Goal: Navigation & Orientation: Find specific page/section

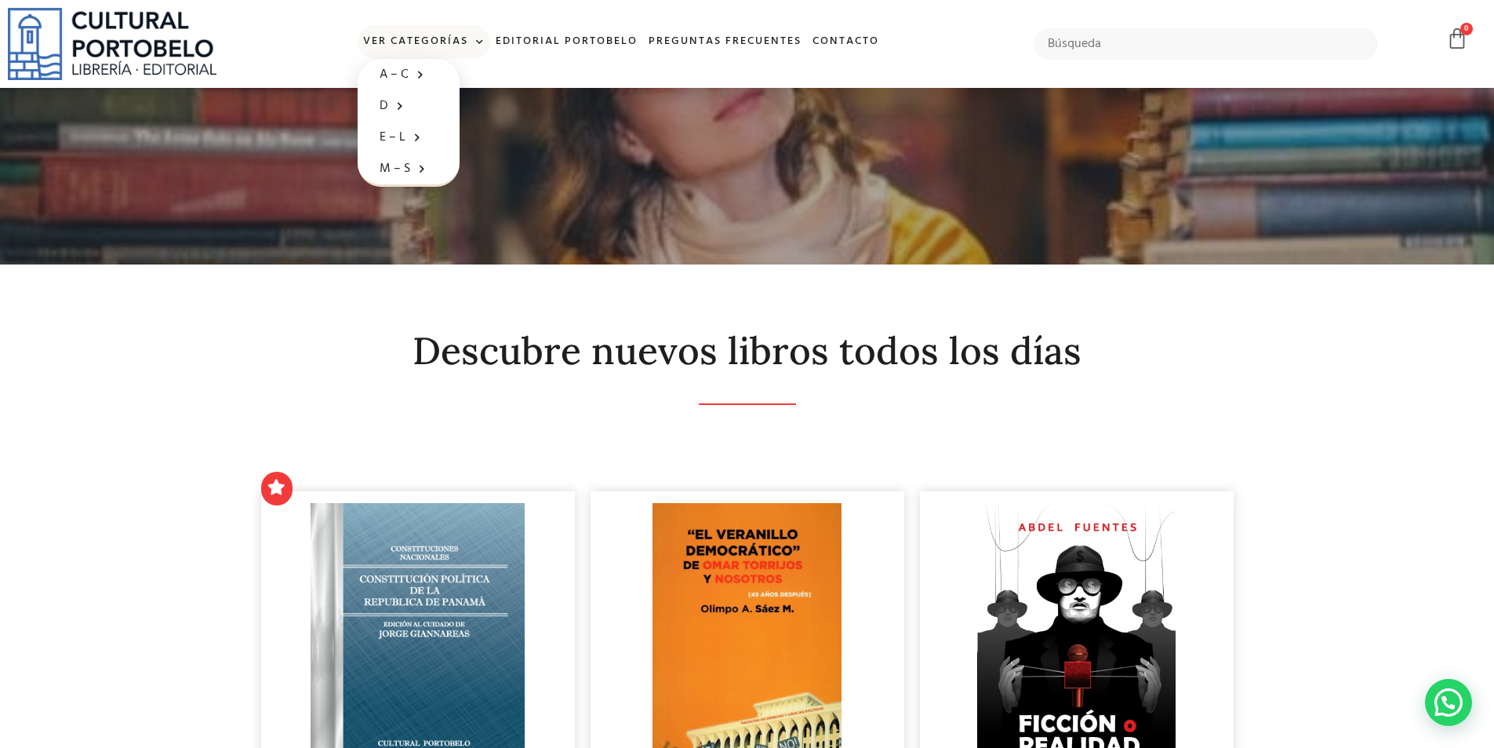
click at [389, 38] on link "Ver Categorías" at bounding box center [424, 42] width 133 height 34
click at [468, 35] on link "Ver Categorías" at bounding box center [424, 42] width 133 height 34
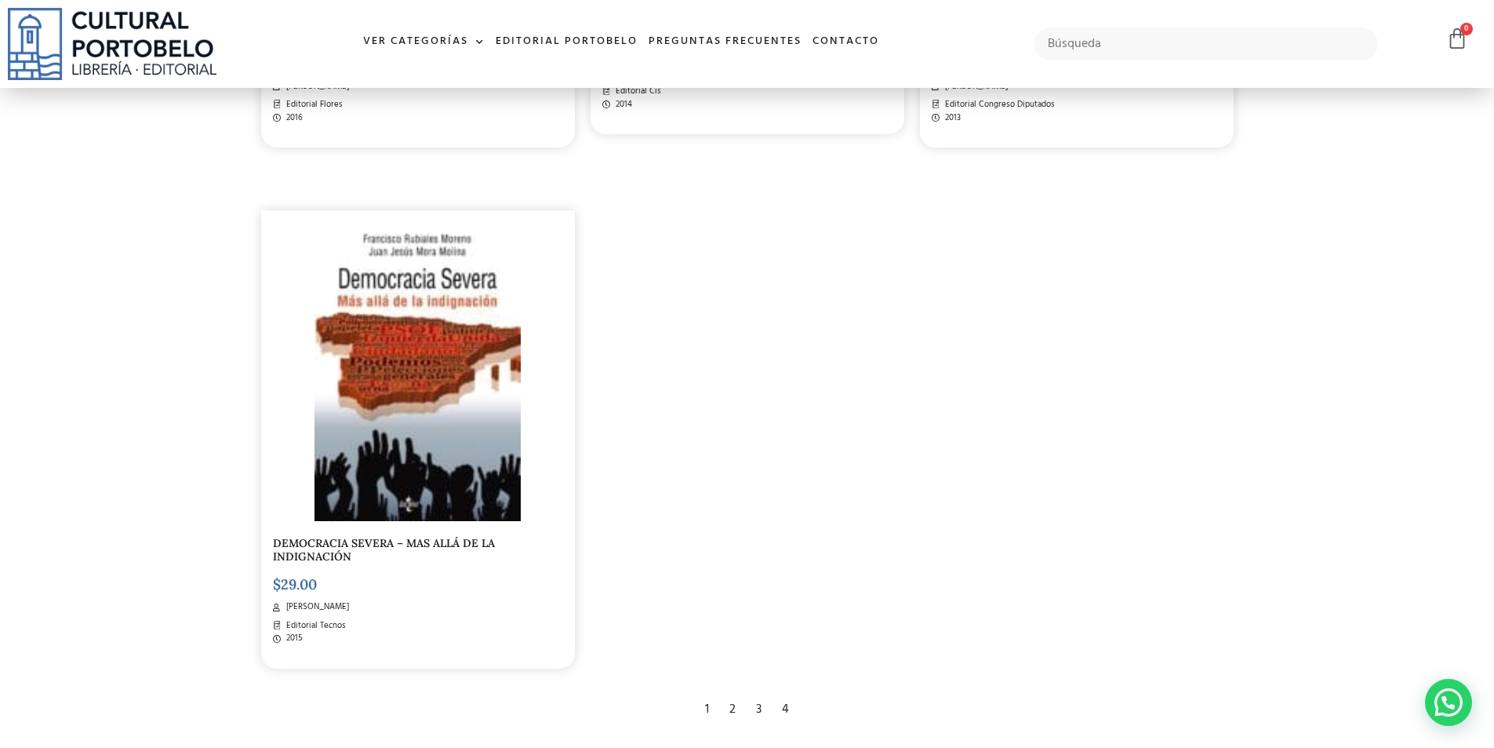
scroll to position [3059, 0]
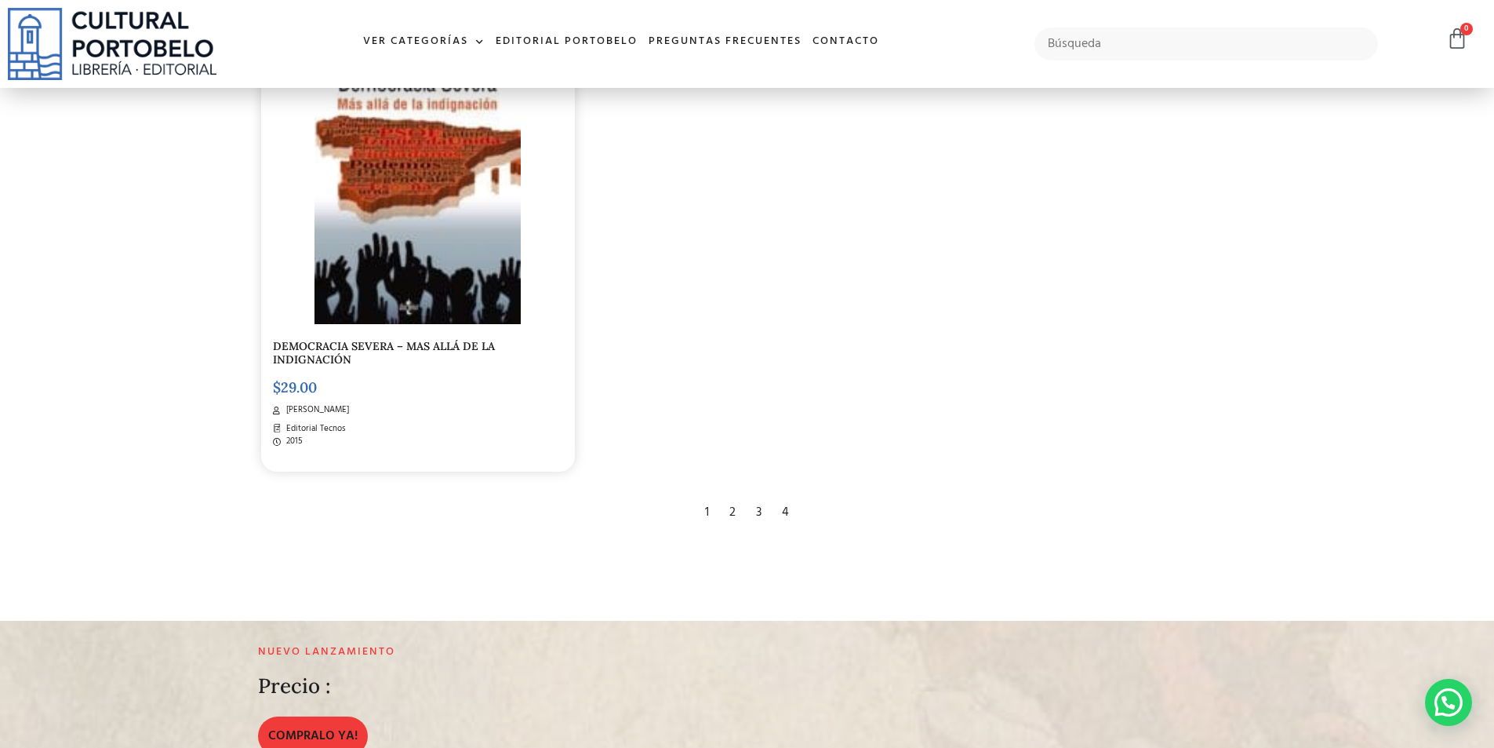
click at [733, 511] on div "2" at bounding box center [733, 512] width 22 height 35
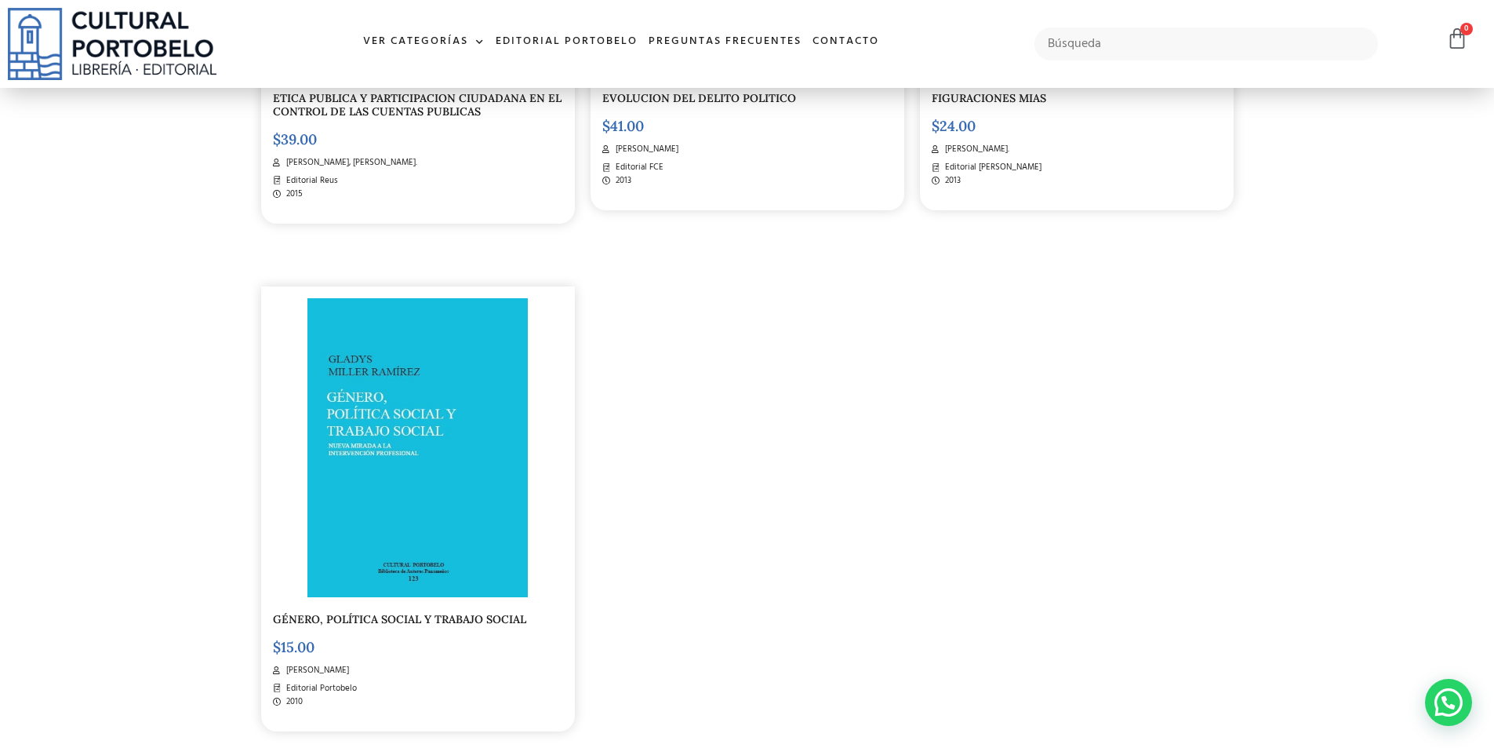
scroll to position [2980, 0]
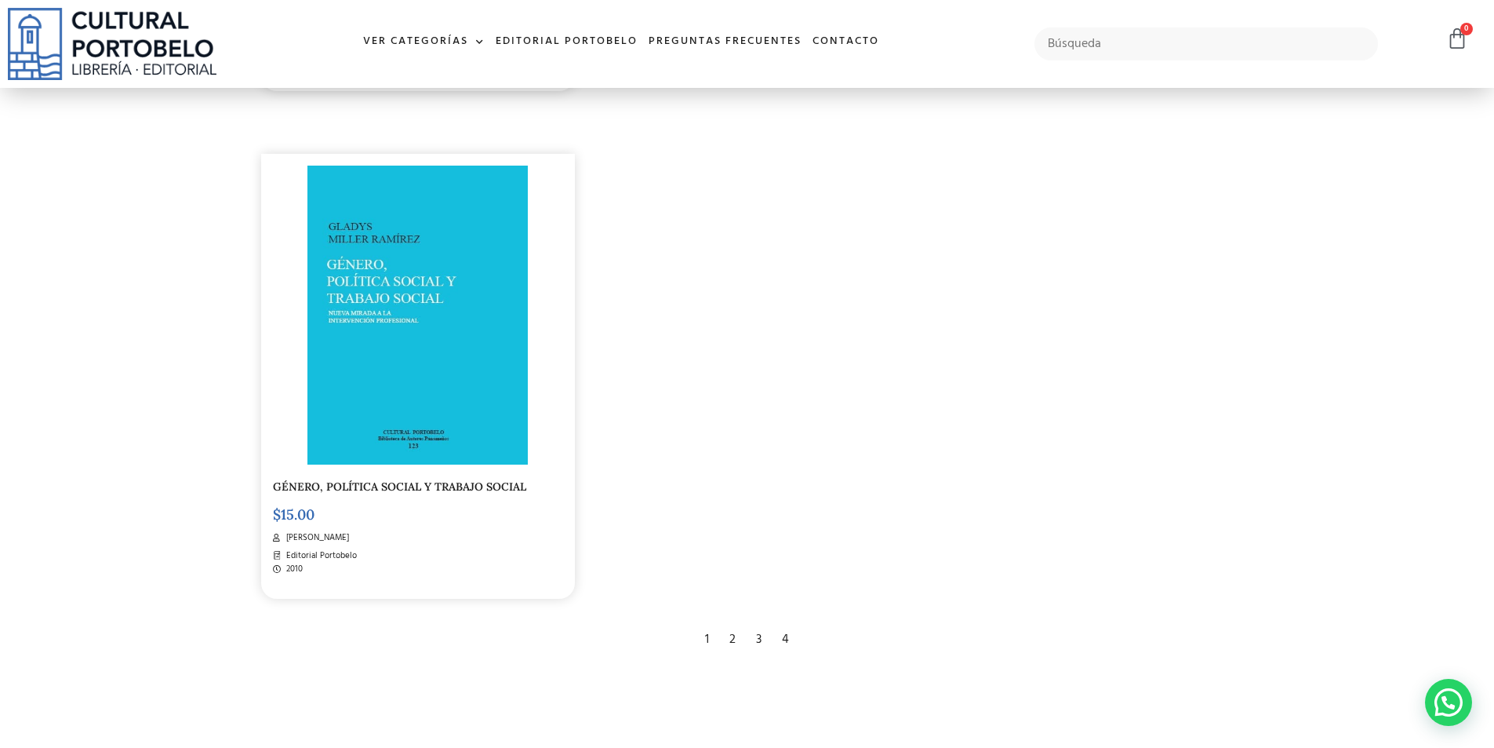
click at [763, 630] on div "3" at bounding box center [758, 639] width 21 height 35
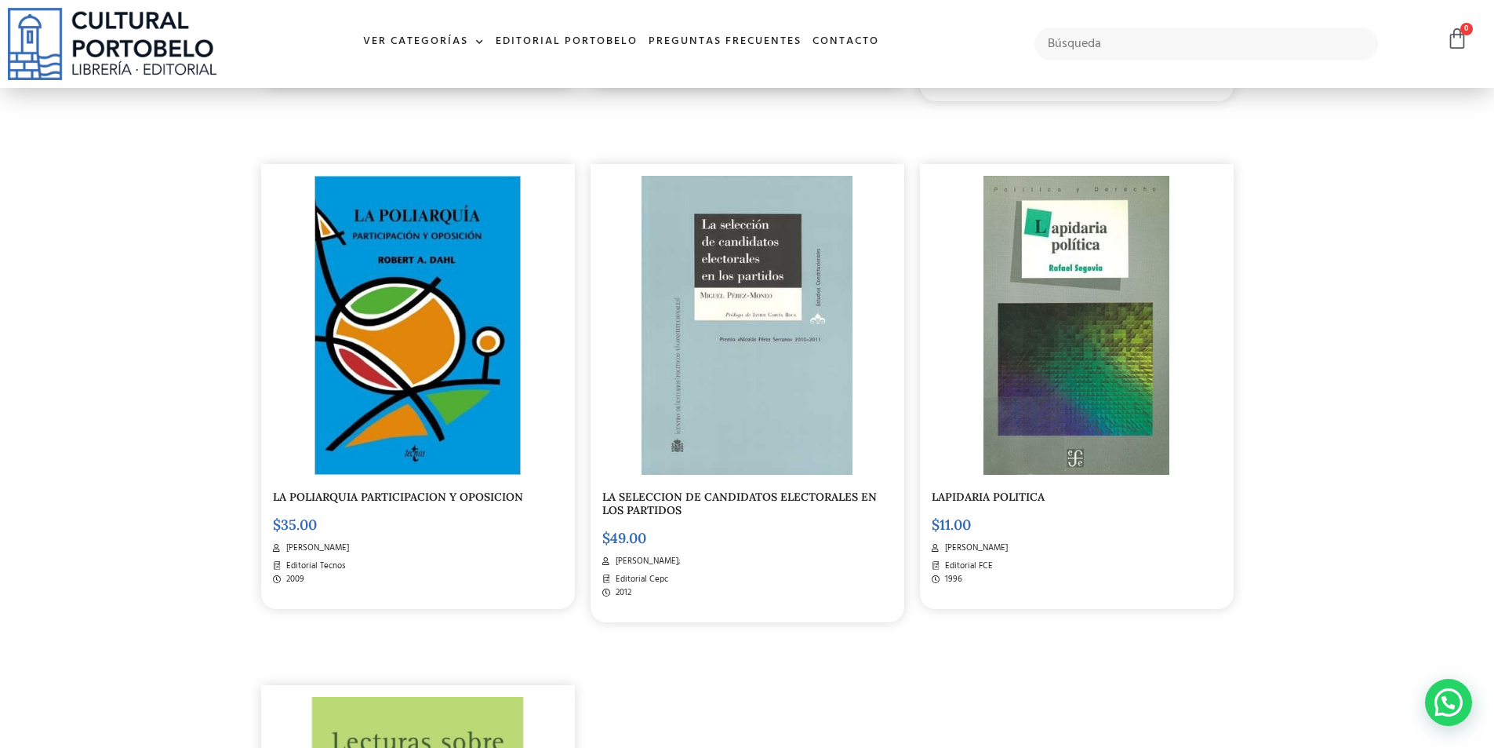
scroll to position [2431, 0]
